Goal: Task Accomplishment & Management: Manage account settings

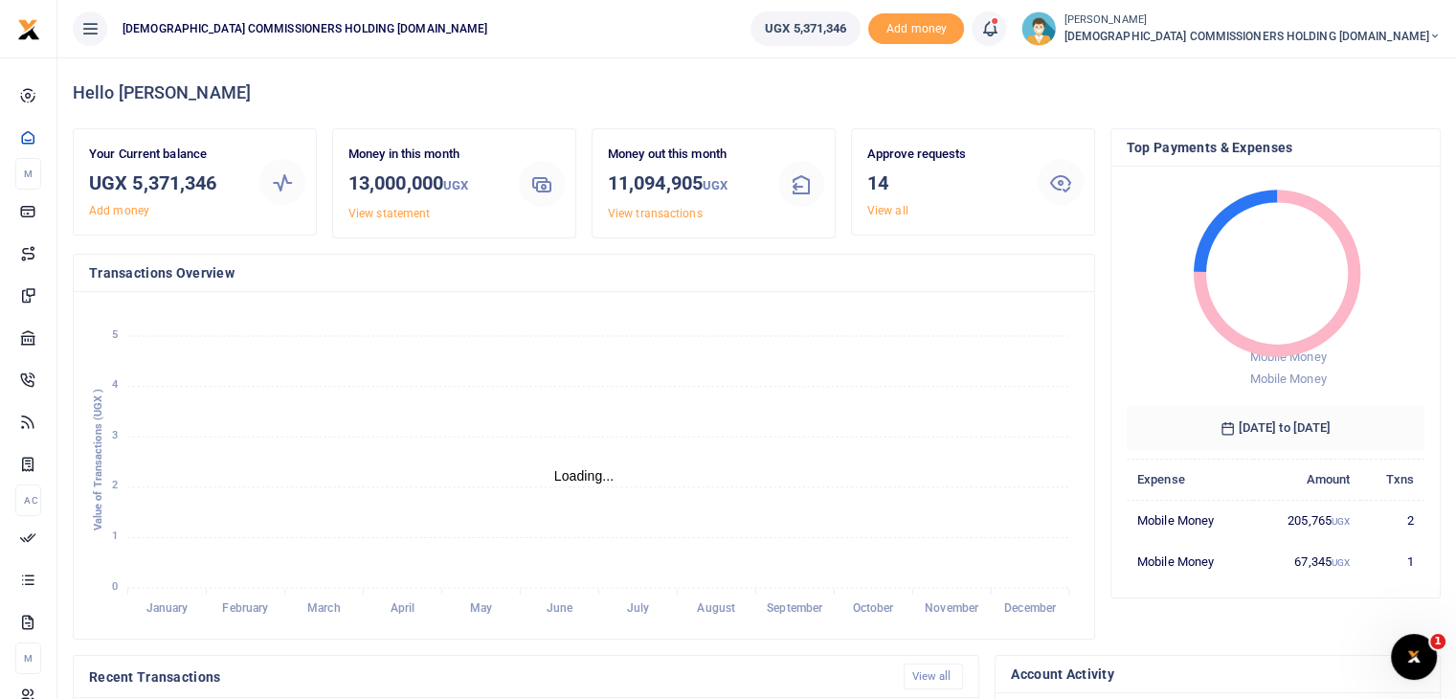
scroll to position [15, 15]
click at [889, 210] on link "View all" at bounding box center [887, 210] width 41 height 13
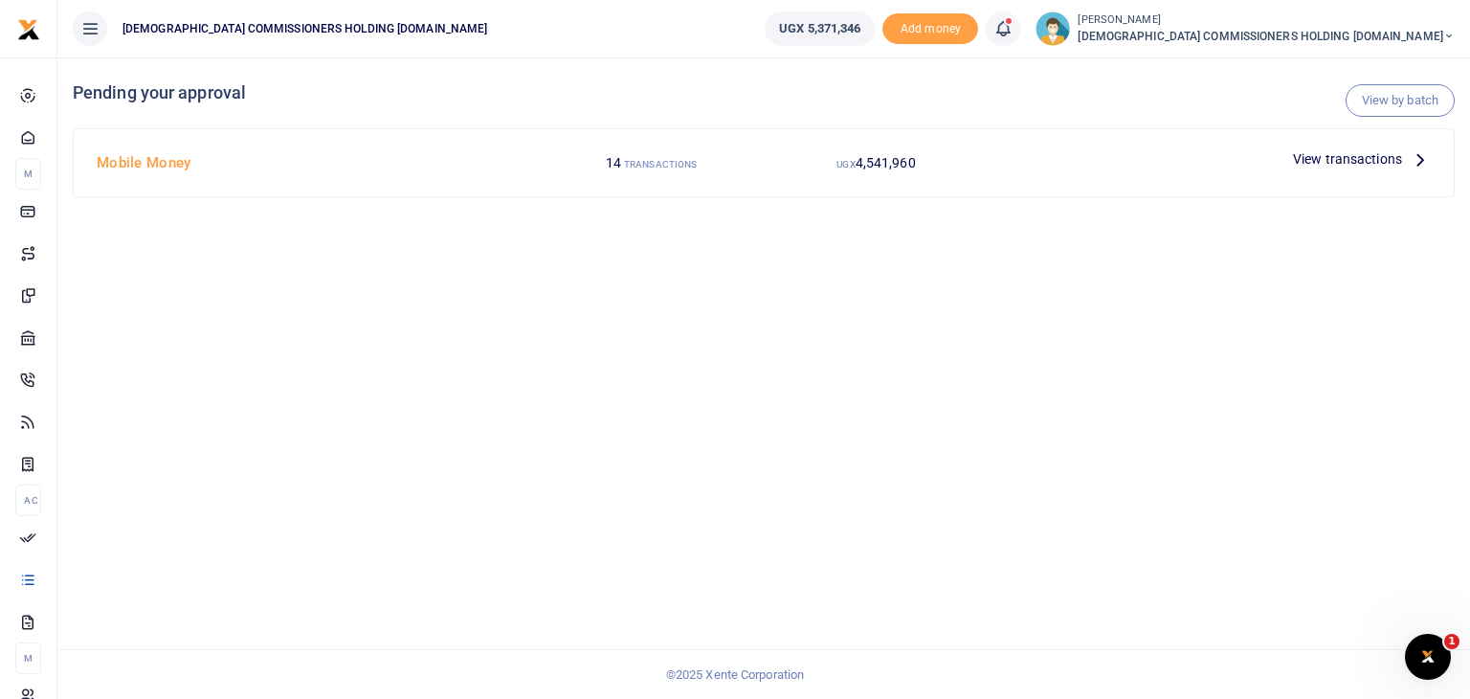
click at [1351, 167] on span "View transactions" at bounding box center [1347, 158] width 109 height 21
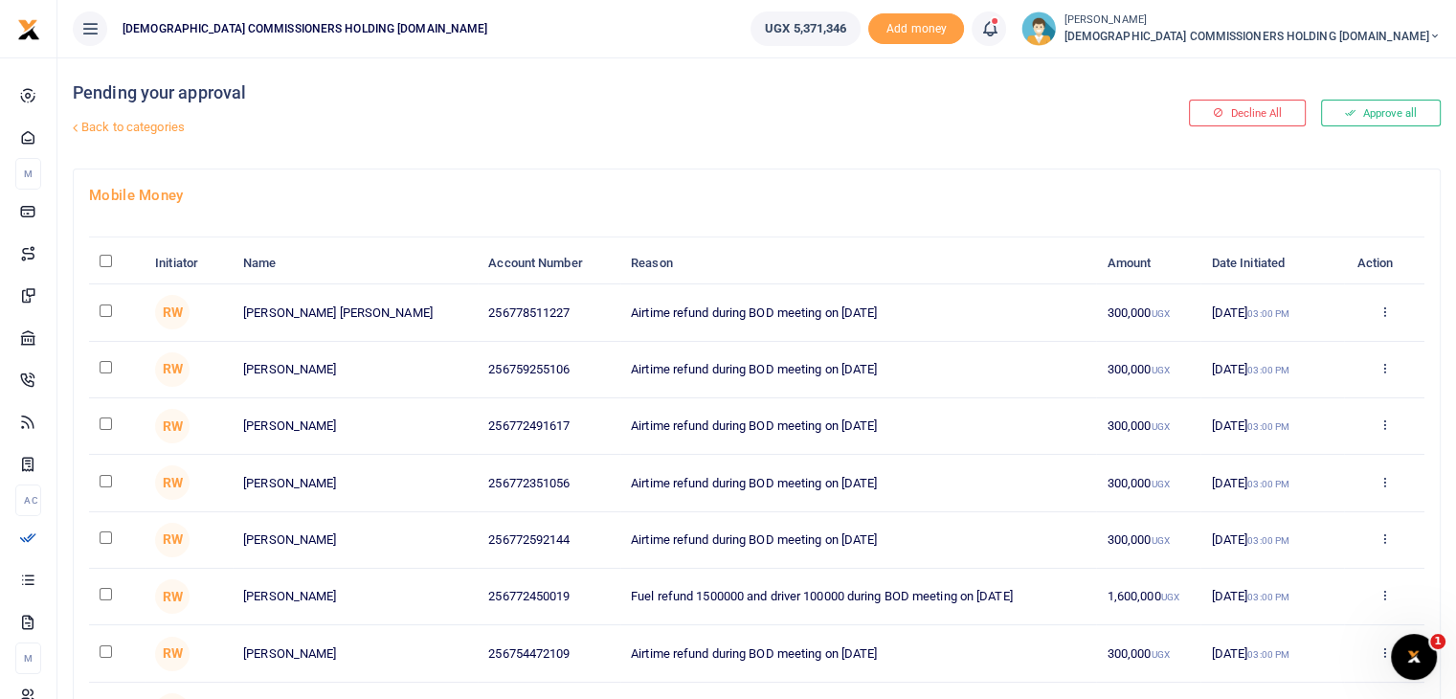
click at [106, 260] on input "\a \a : activate to sort column descending" at bounding box center [106, 261] width 12 height 12
checkbox input "true"
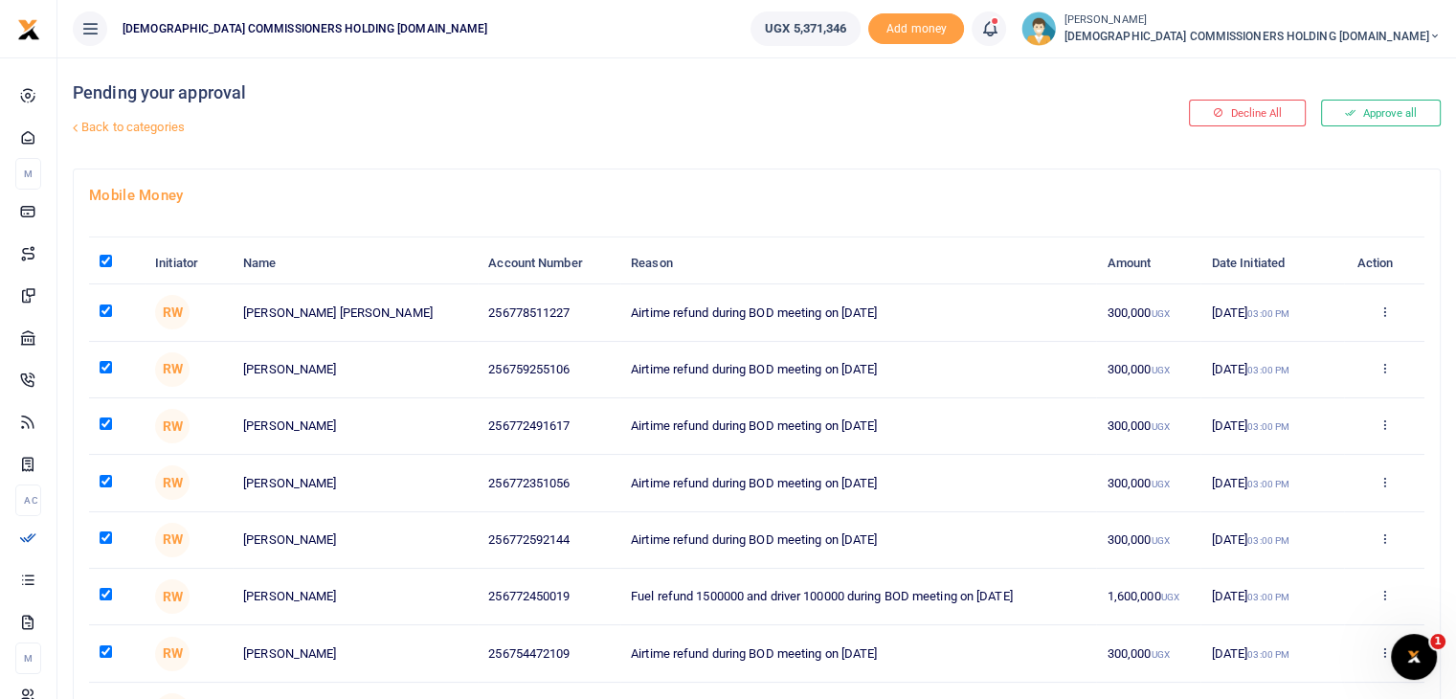
checkbox input "true"
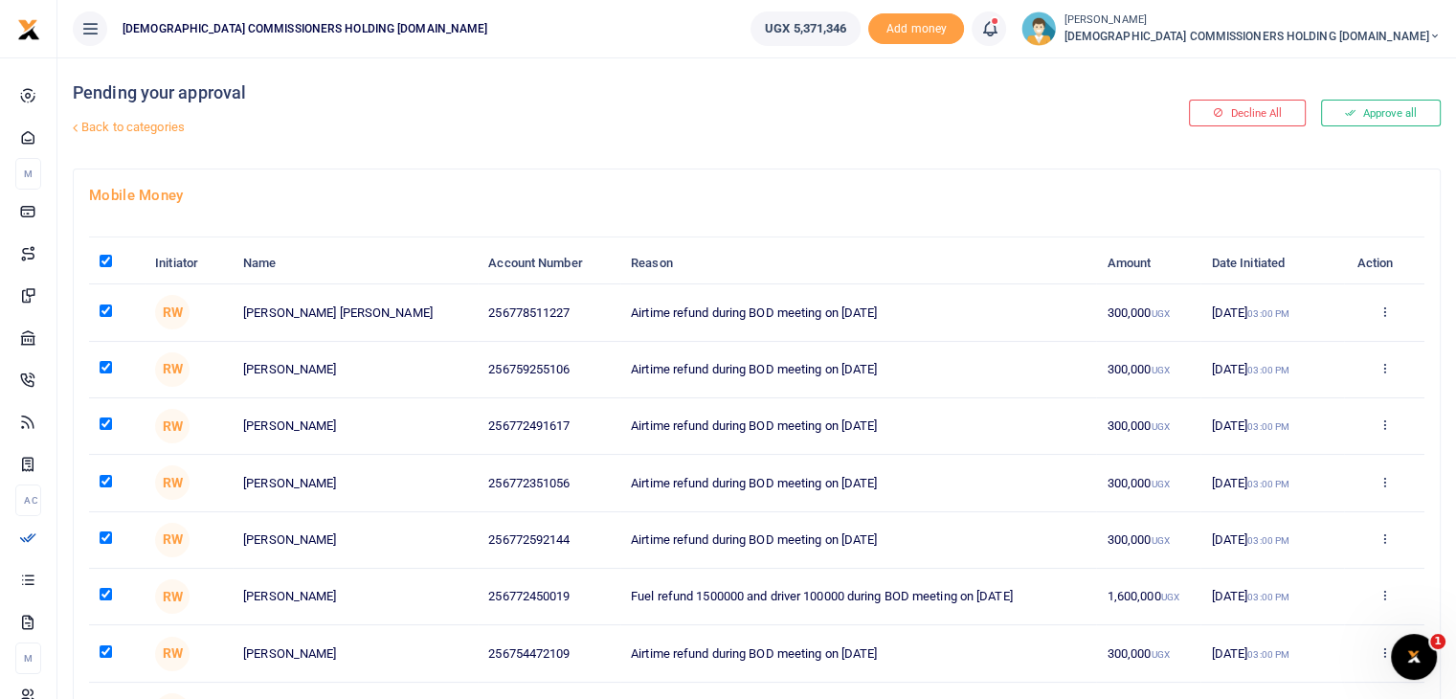
checkbox input "true"
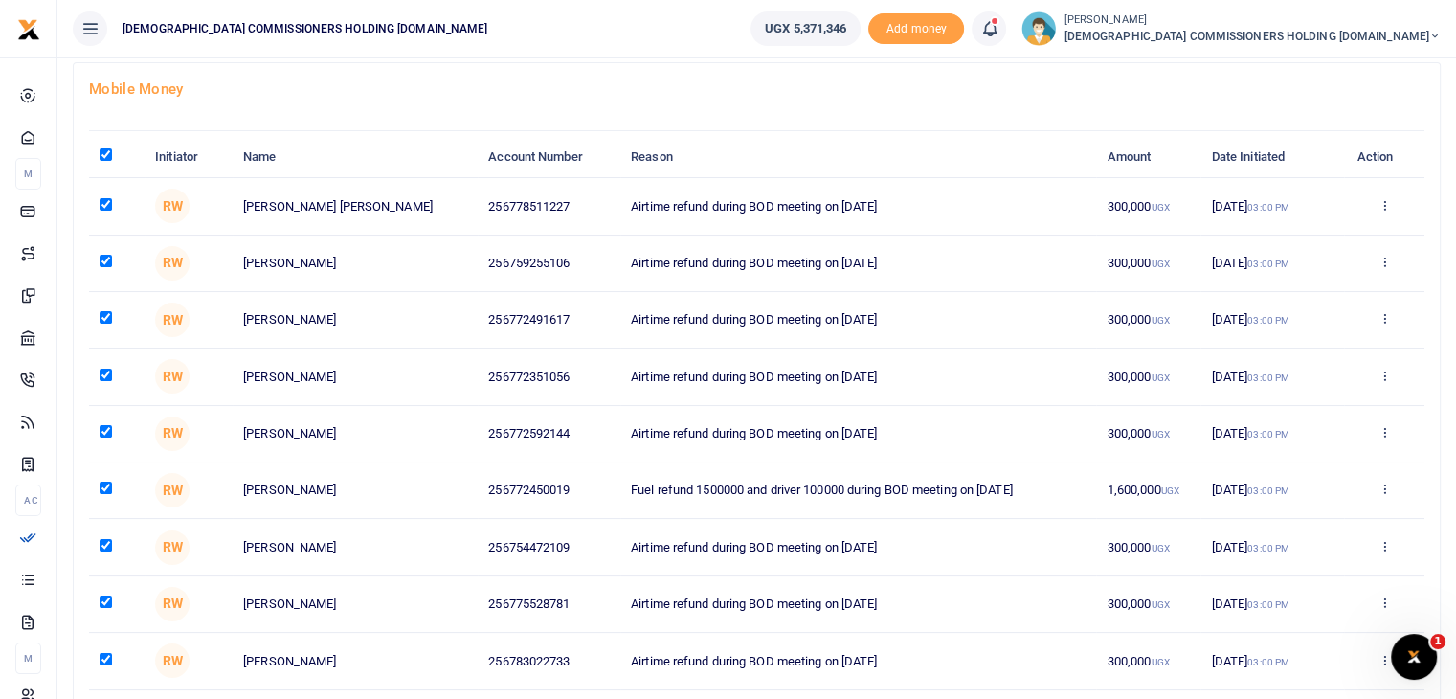
scroll to position [308, 0]
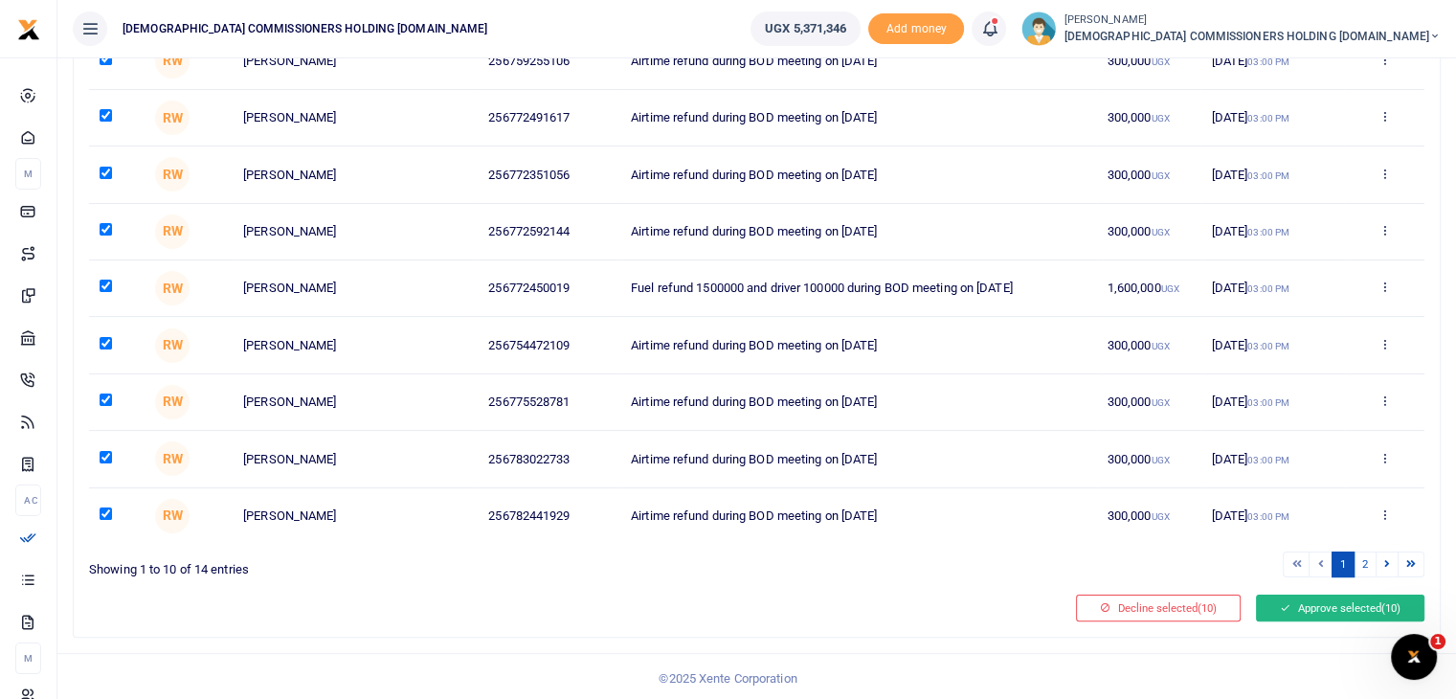
click at [1269, 606] on button "Approve selected (10)" at bounding box center [1340, 607] width 168 height 27
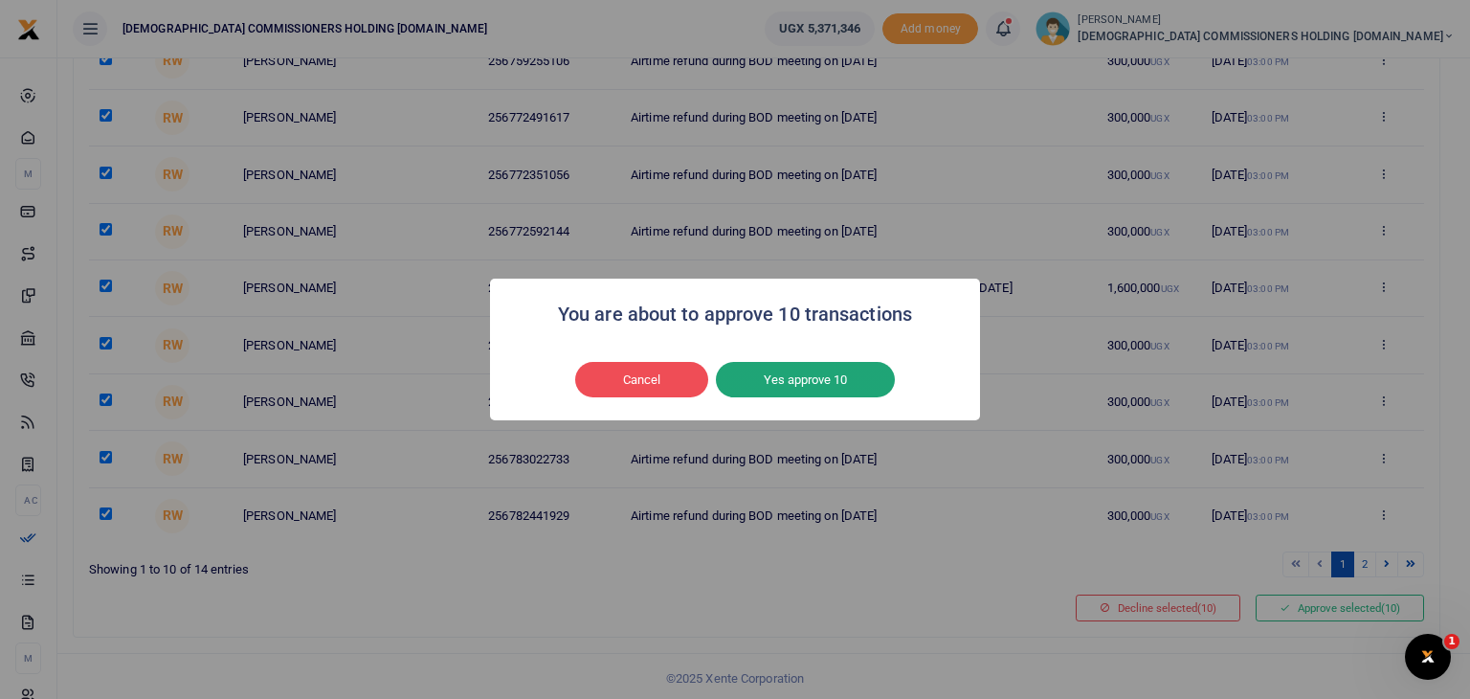
click at [819, 370] on button "Yes approve 10" at bounding box center [805, 380] width 179 height 36
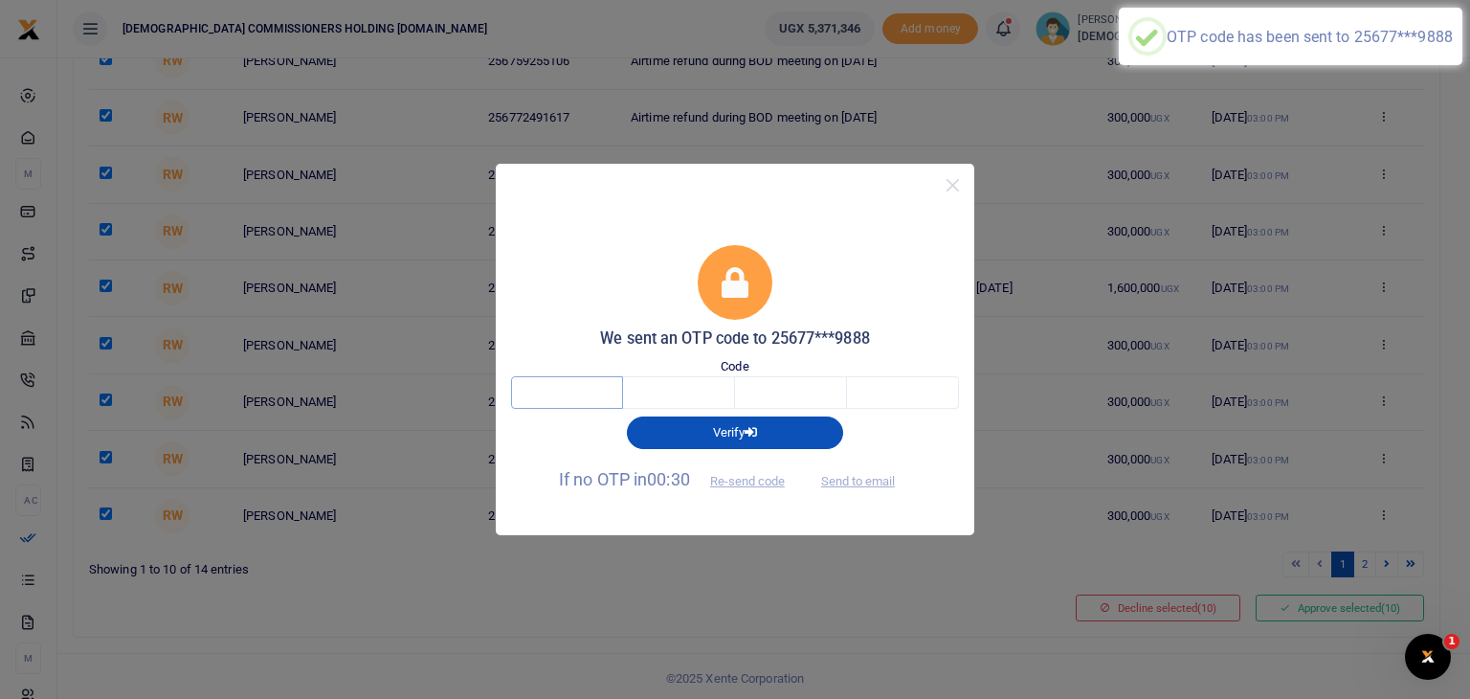
click at [525, 398] on input "text" at bounding box center [567, 392] width 112 height 33
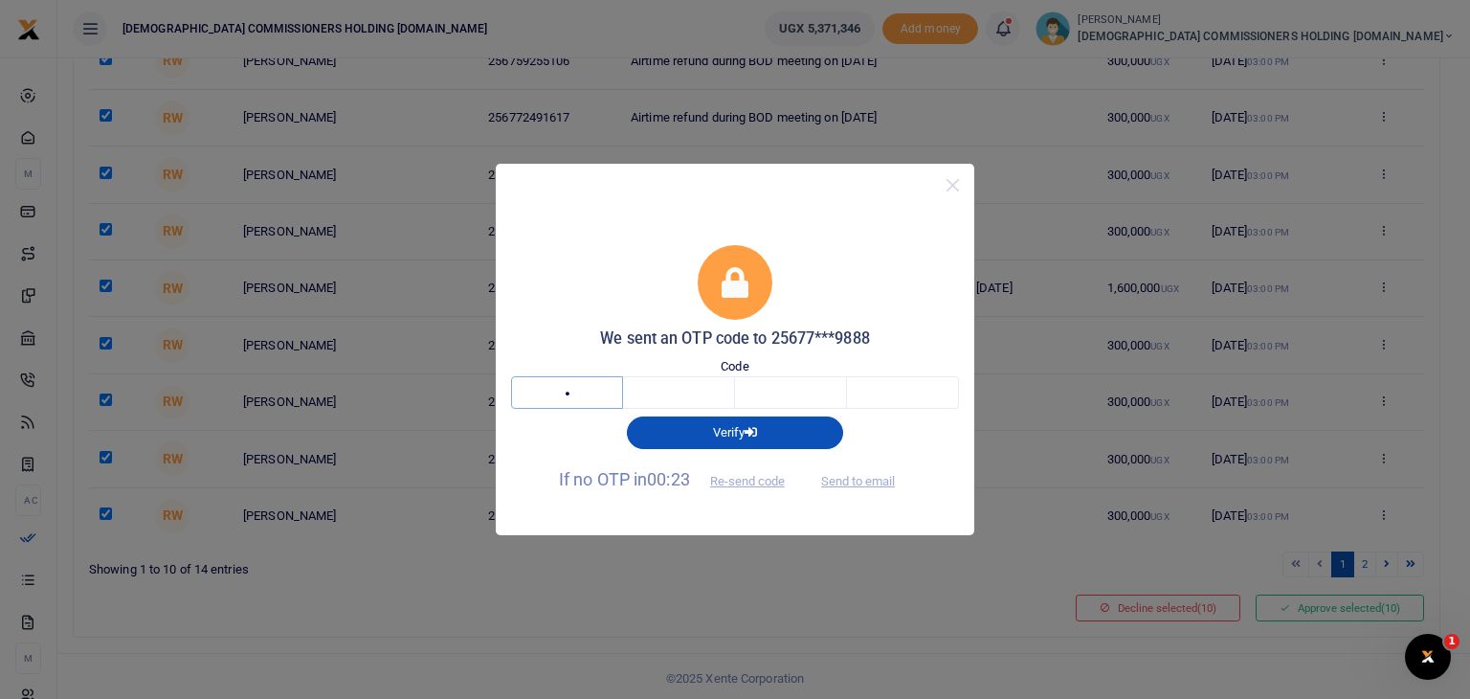
type input "7"
type input "4"
type input "6"
type input "4"
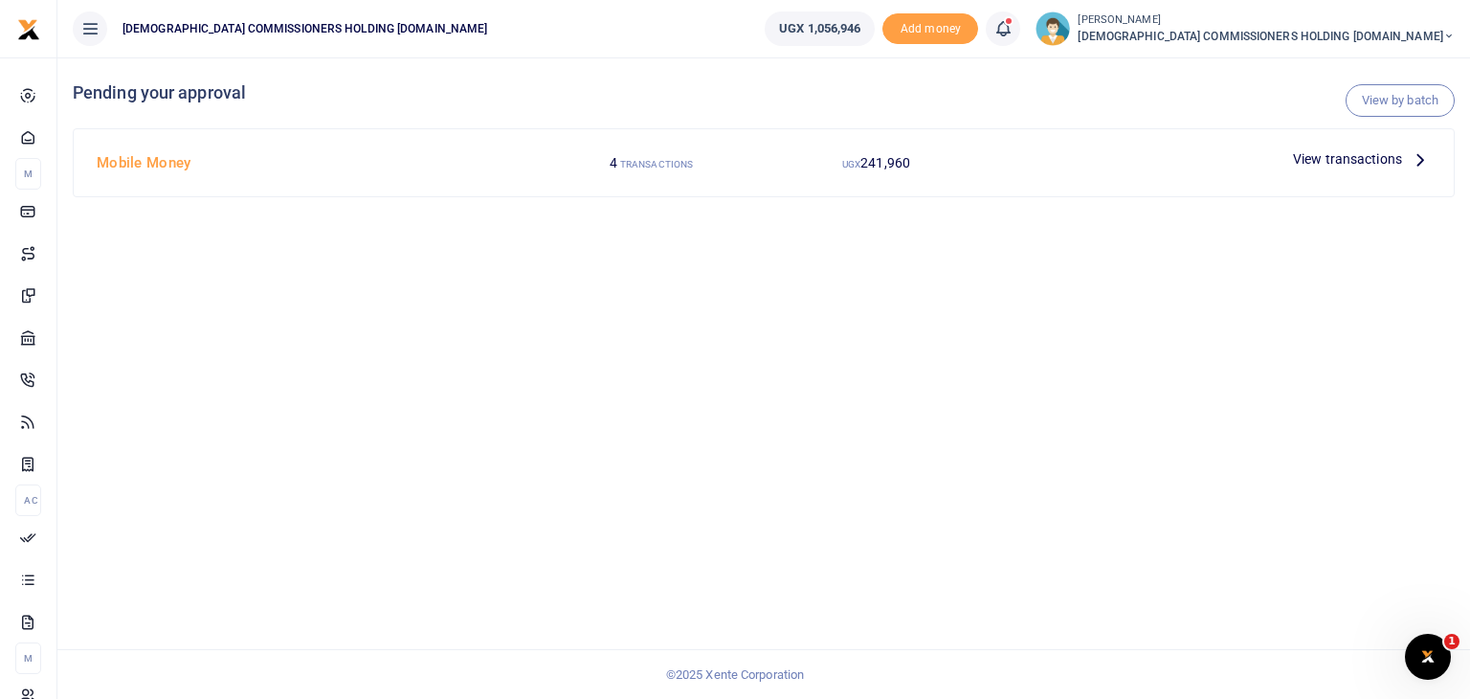
click at [892, 381] on div "View by batch Pending your approval Mobile Money 4 TRANSACTIONS UGX 241,960 Vie…" at bounding box center [763, 377] width 1413 height 641
click at [1300, 162] on span "View transactions" at bounding box center [1347, 158] width 109 height 21
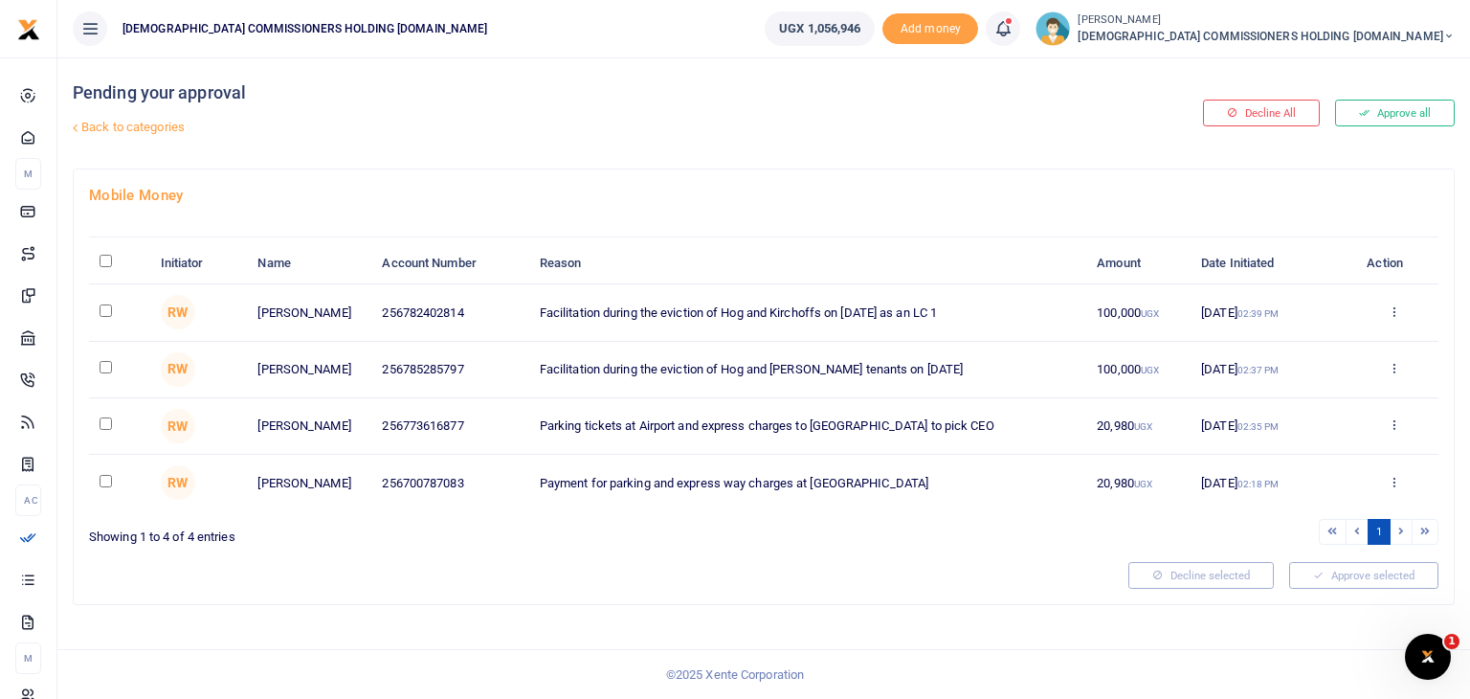
click at [107, 258] on input "\a \a : activate to sort column descending" at bounding box center [106, 261] width 12 height 12
checkbox input "true"
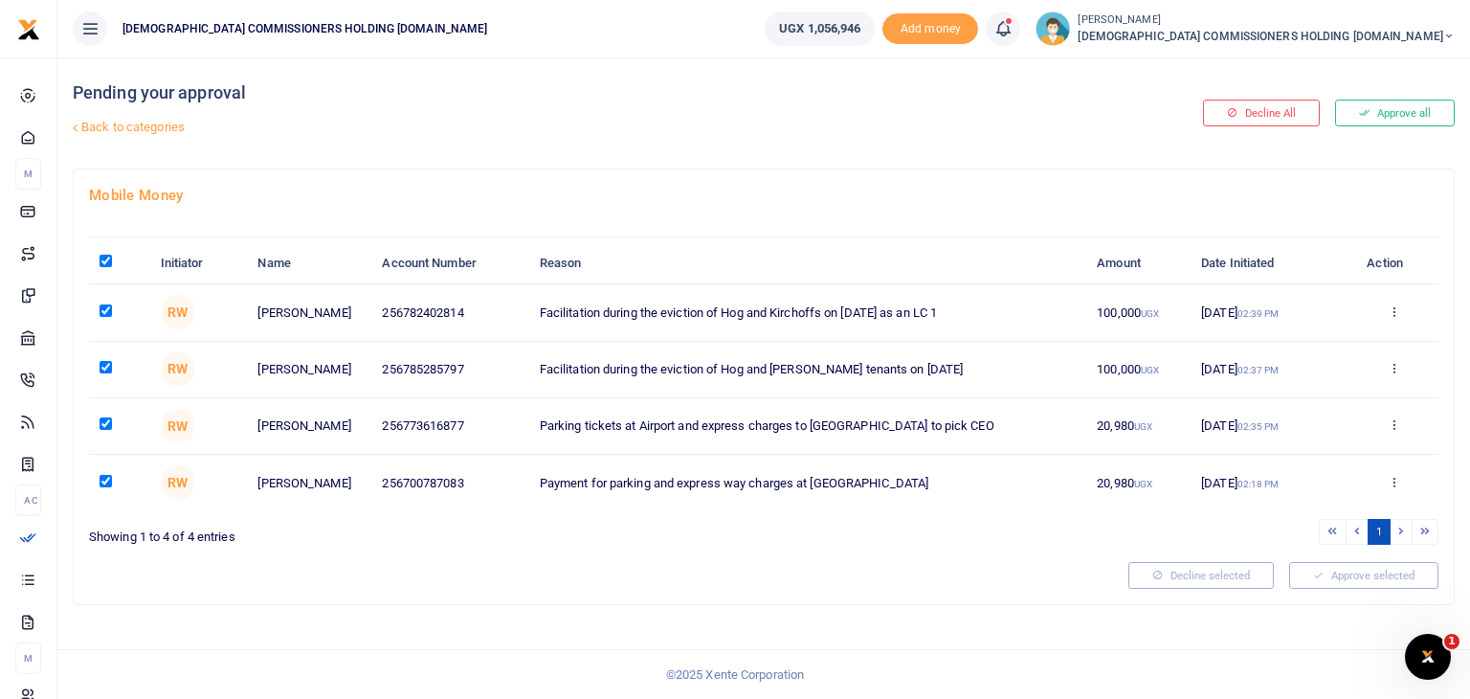
checkbox input "true"
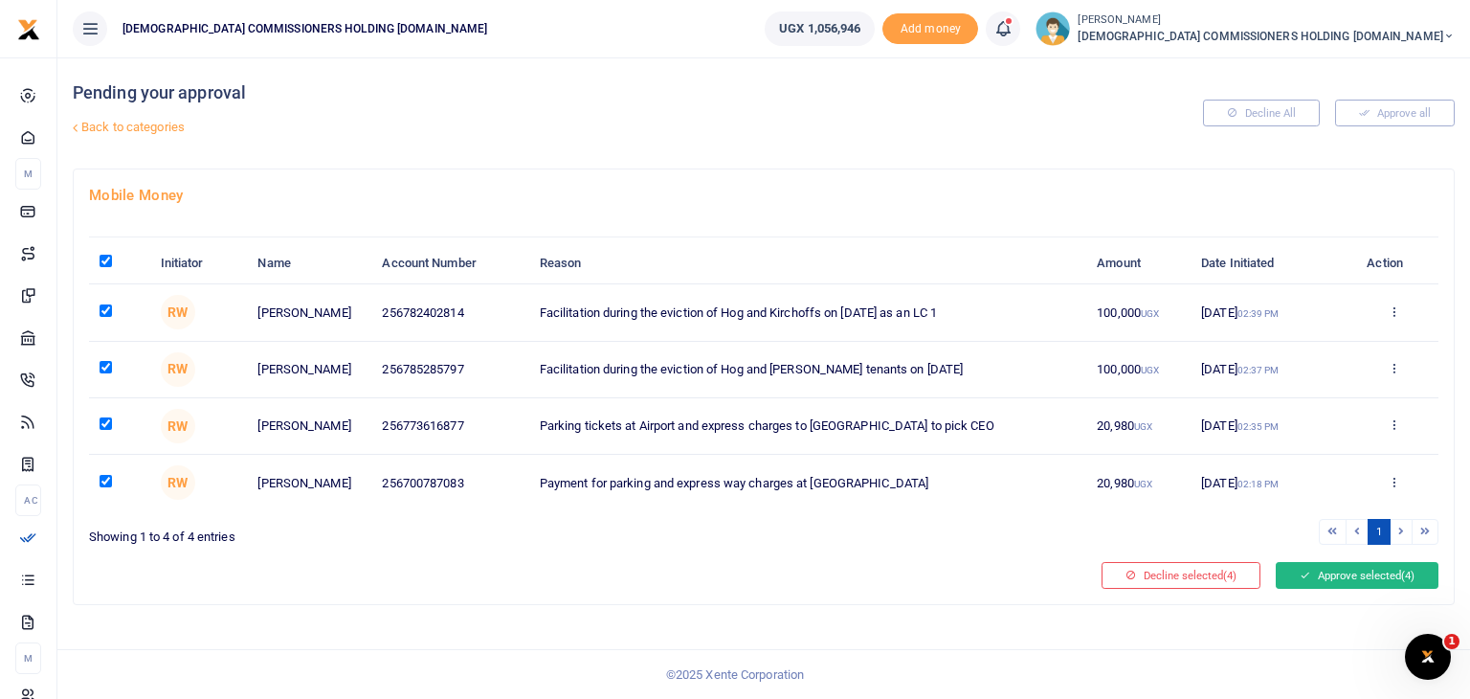
click at [1351, 572] on button "Approve selected (4)" at bounding box center [1357, 575] width 163 height 27
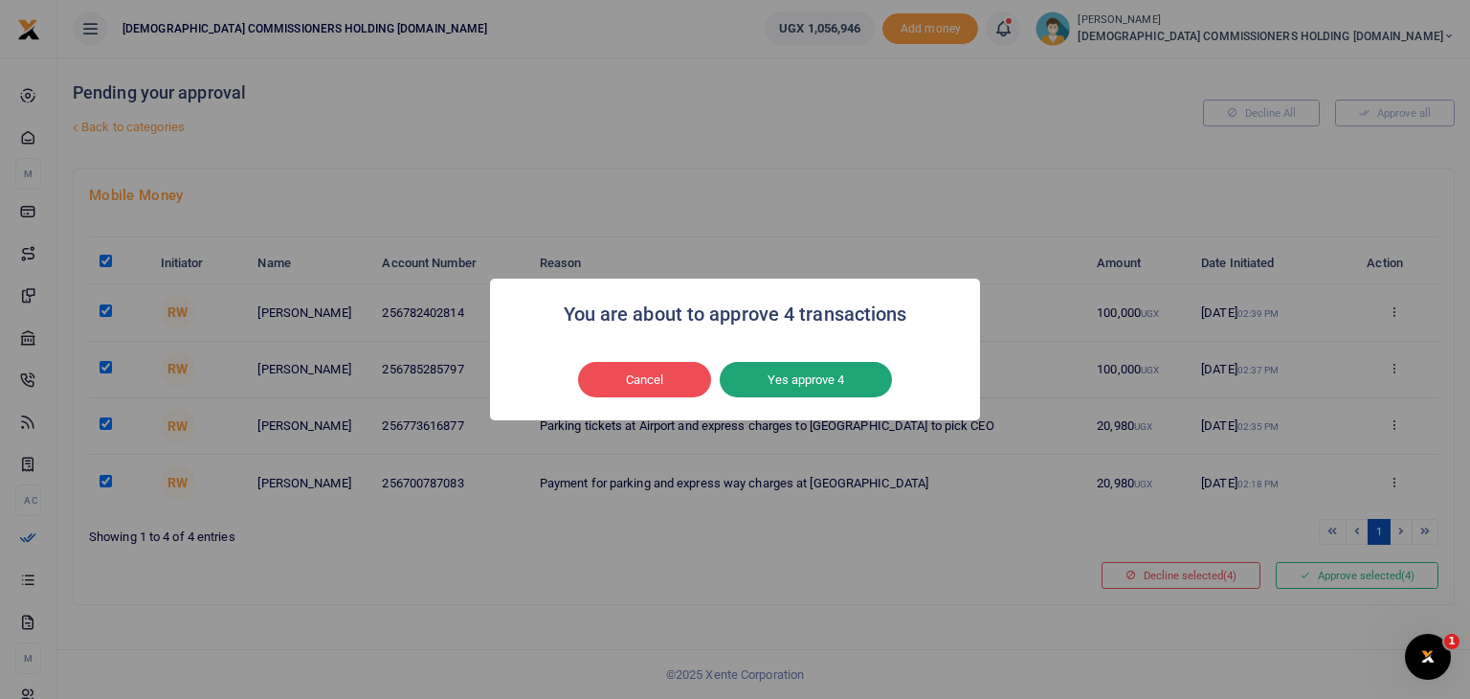
click at [881, 376] on button "Yes approve 4" at bounding box center [806, 380] width 172 height 36
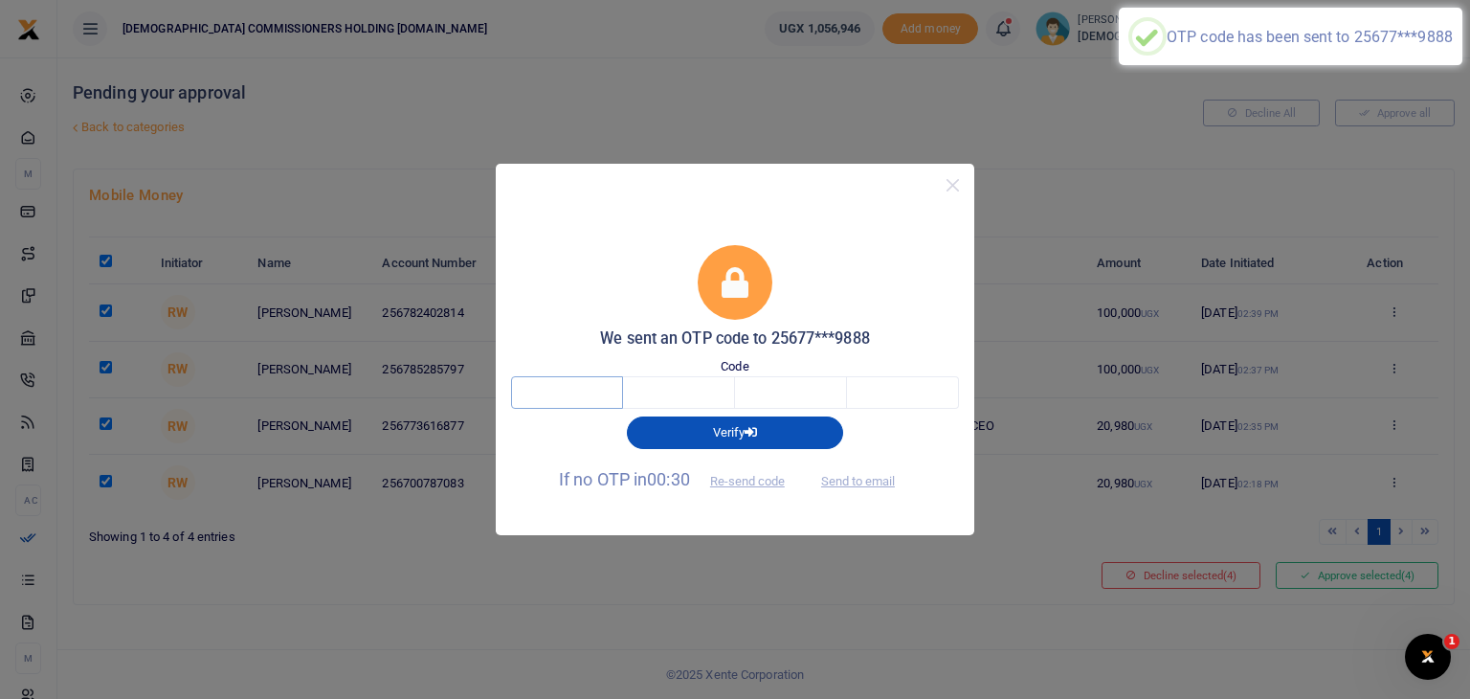
click at [588, 386] on input "text" at bounding box center [567, 392] width 112 height 33
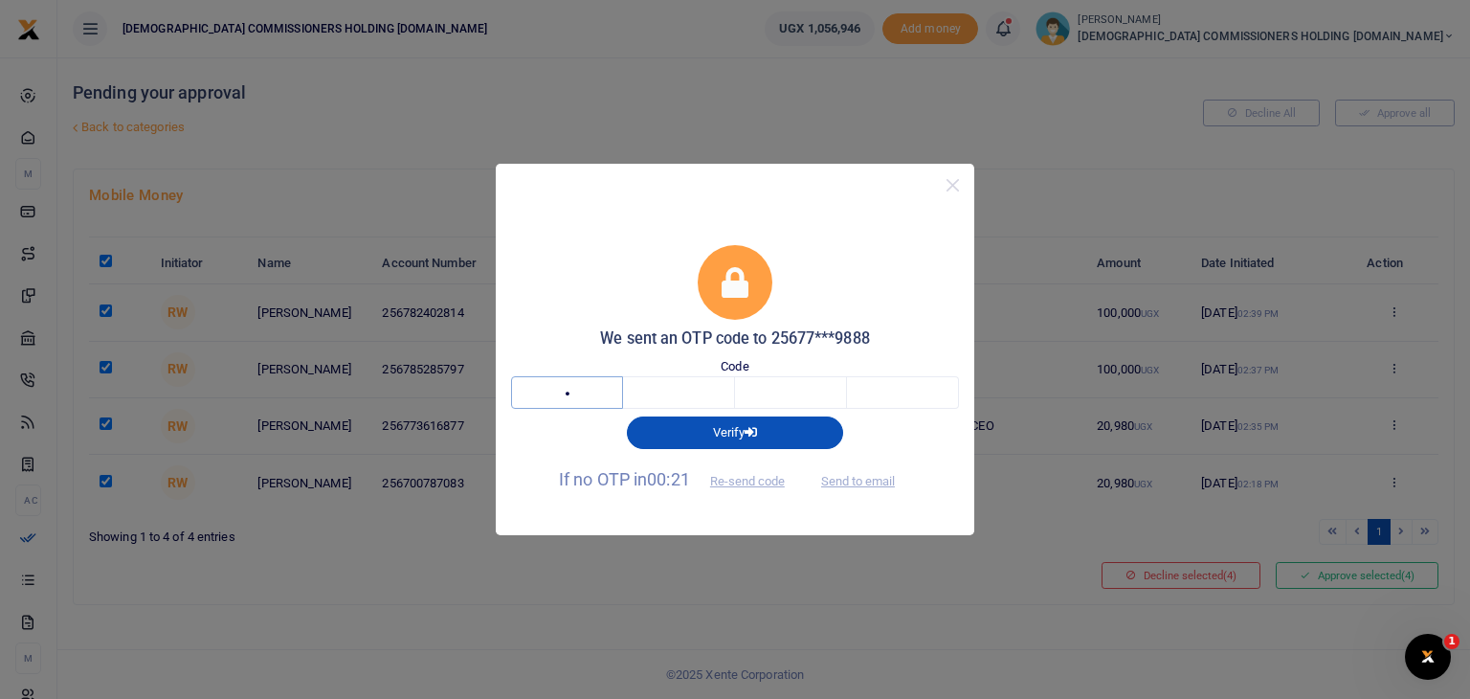
type input "2"
type input "7"
type input "4"
type input "1"
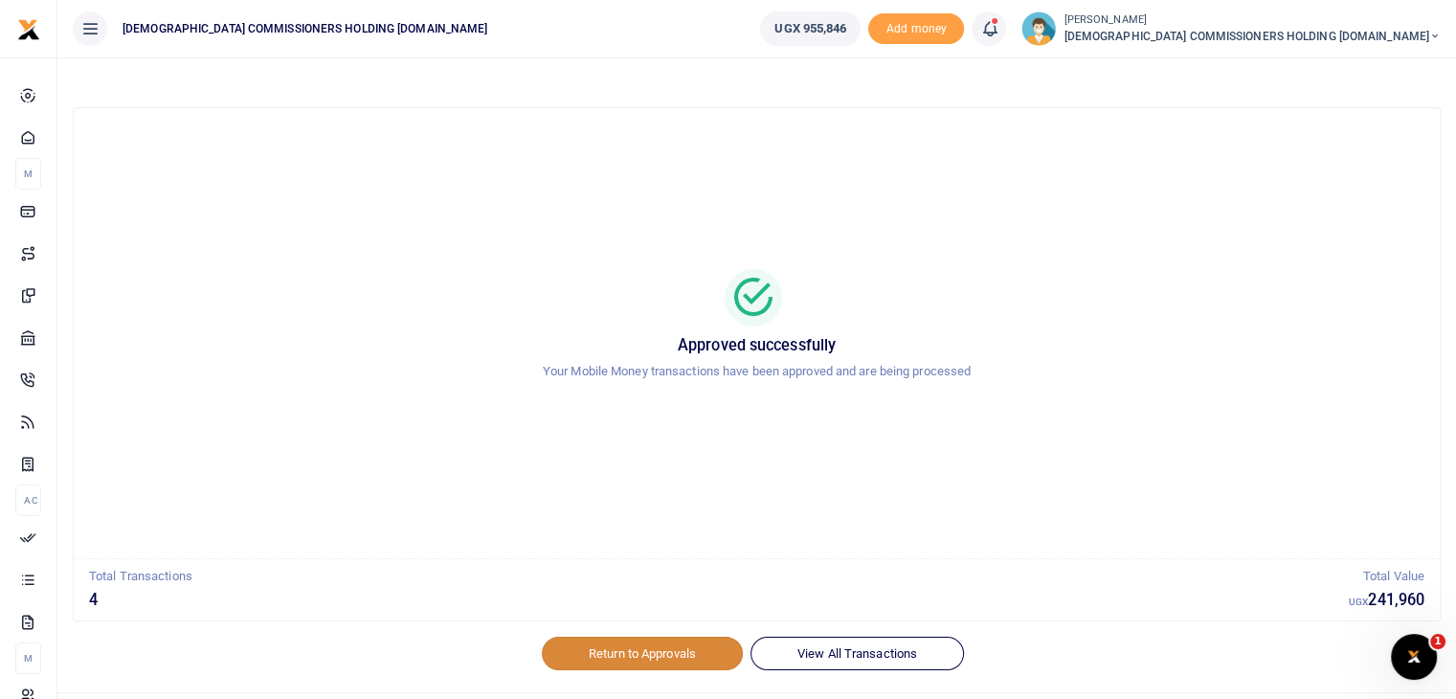
click at [636, 647] on link "Return to Approvals" at bounding box center [642, 652] width 201 height 33
